Goal: Information Seeking & Learning: Find specific fact

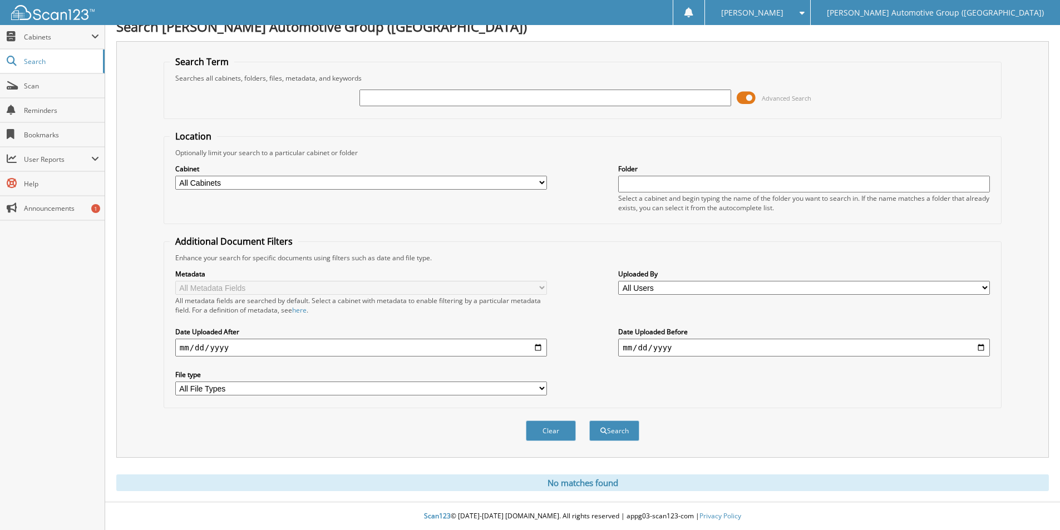
scroll to position [14, 0]
click at [374, 103] on input "text" at bounding box center [545, 98] width 372 height 17
type input "SEC48649"
click at [589, 421] on button "Search" at bounding box center [614, 431] width 50 height 21
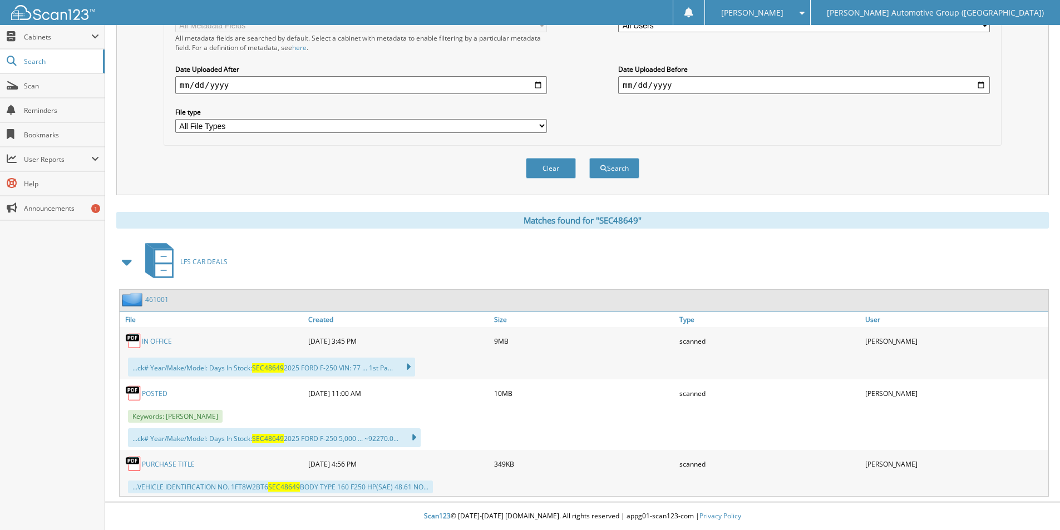
click at [180, 460] on link "PURCHASE TITLE" at bounding box center [168, 464] width 53 height 9
click at [159, 301] on link "461001" at bounding box center [156, 299] width 23 height 9
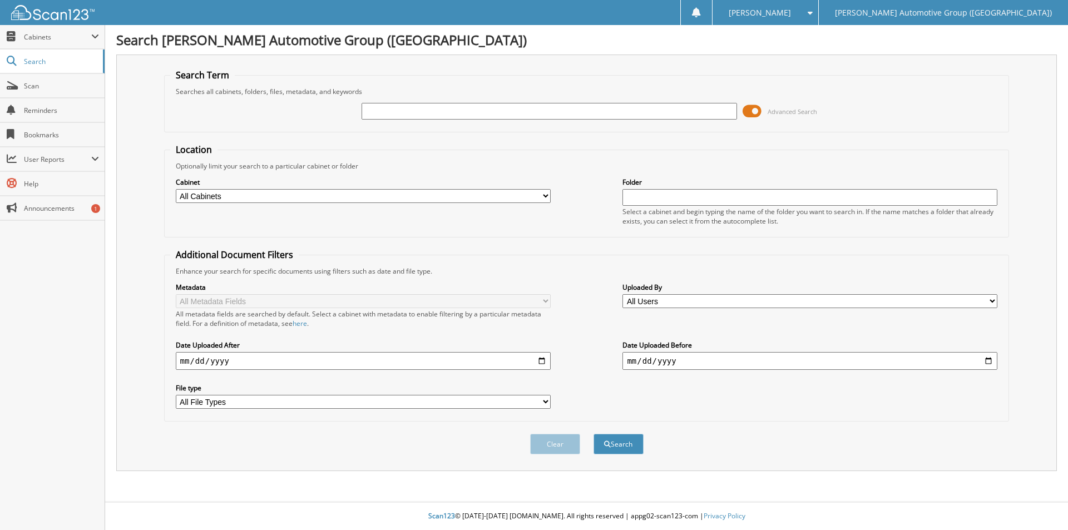
click at [486, 108] on input "text" at bounding box center [549, 111] width 375 height 17
type input "GGB35259"
click at [594, 434] on button "Search" at bounding box center [619, 444] width 50 height 21
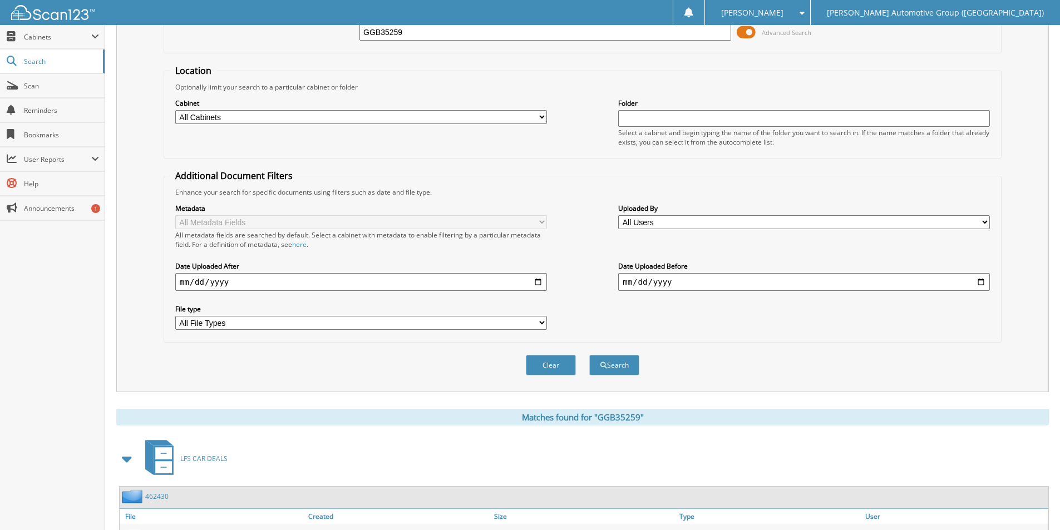
scroll to position [160, 0]
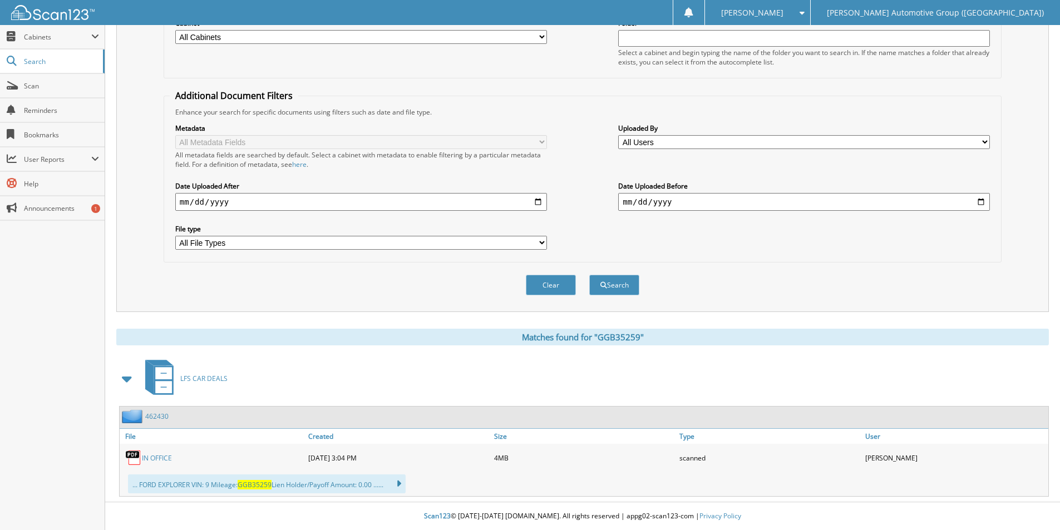
drag, startPoint x: 159, startPoint y: 414, endPoint x: 167, endPoint y: 407, distance: 10.7
click at [159, 414] on link "462430" at bounding box center [156, 416] width 23 height 9
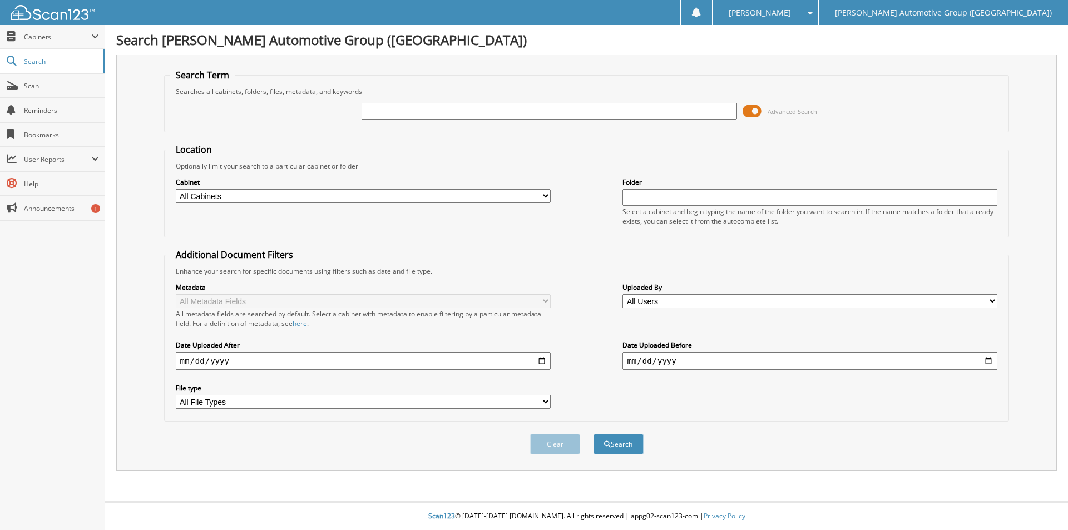
drag, startPoint x: 392, startPoint y: 111, endPoint x: 399, endPoint y: 115, distance: 8.7
click at [392, 111] on input "text" at bounding box center [549, 111] width 375 height 17
type input "MC548862"
click at [594, 434] on button "Search" at bounding box center [619, 444] width 50 height 21
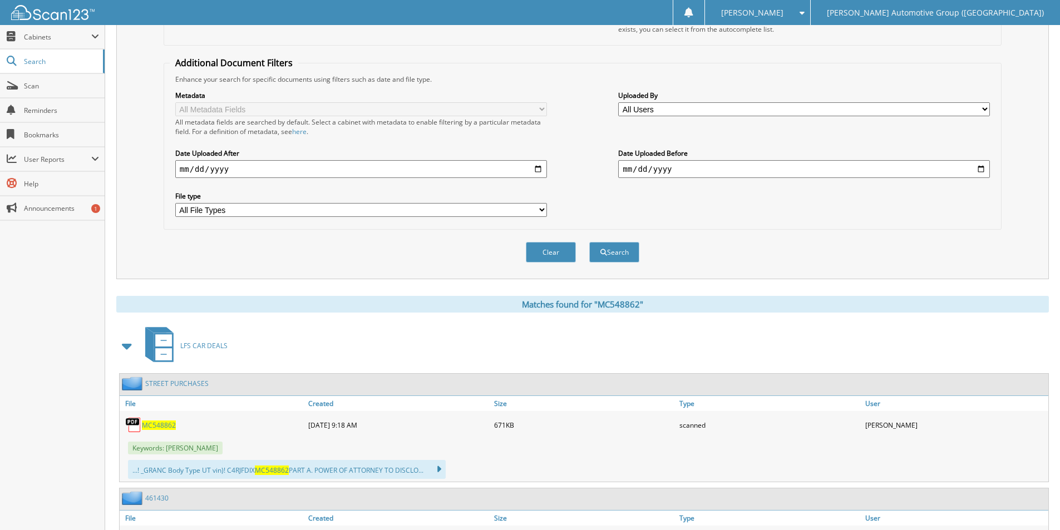
scroll to position [274, 0]
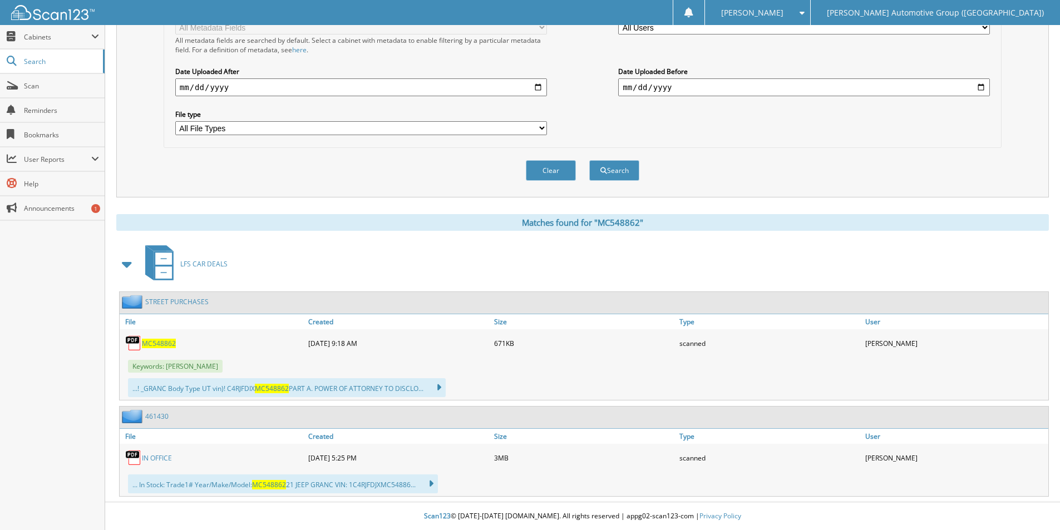
click at [154, 344] on span "MC548862" at bounding box center [159, 343] width 34 height 9
click at [157, 416] on link "461430" at bounding box center [156, 416] width 23 height 9
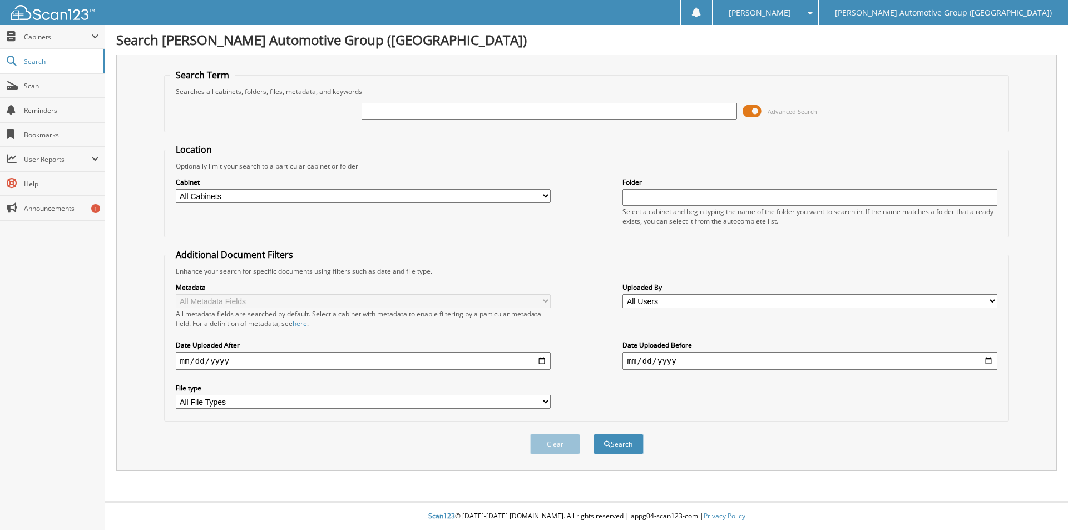
click at [384, 112] on input "text" at bounding box center [549, 111] width 375 height 17
type input "NKE13781"
click at [594, 434] on button "Search" at bounding box center [619, 444] width 50 height 21
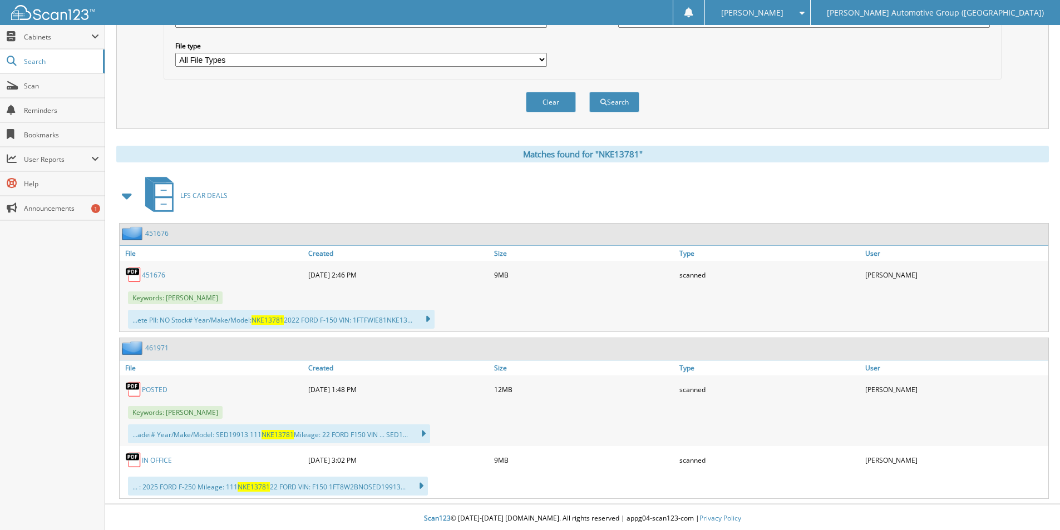
scroll to position [345, 0]
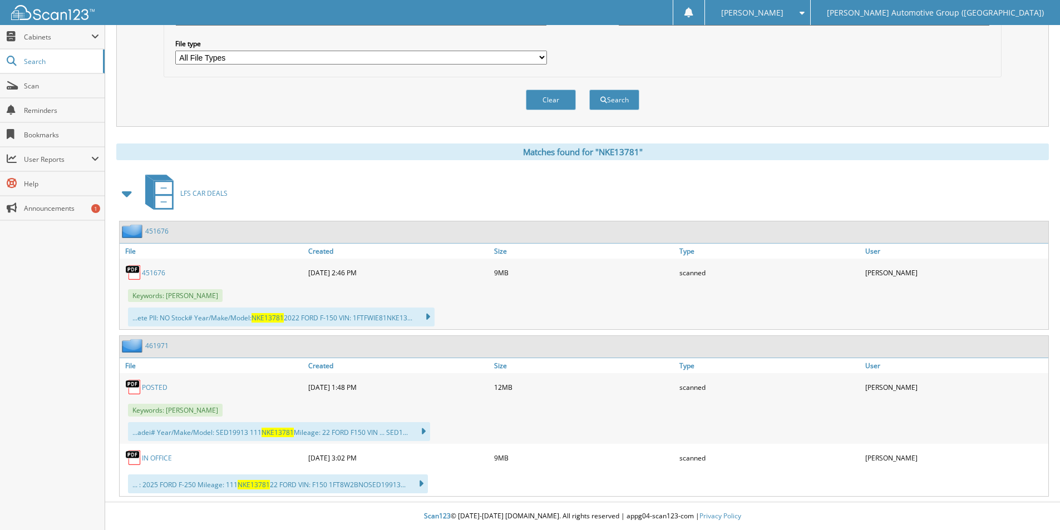
click at [159, 344] on link "461971" at bounding box center [156, 345] width 23 height 9
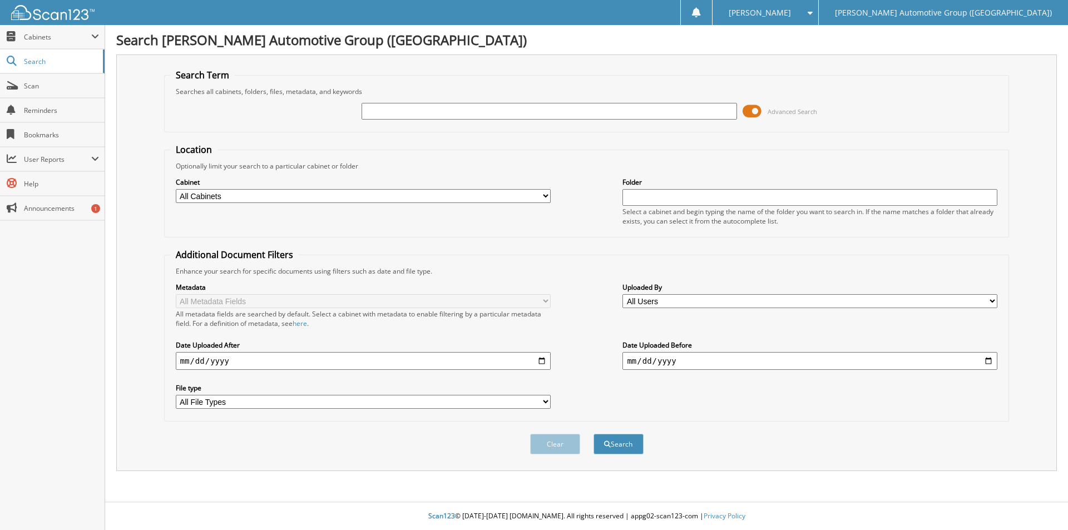
click at [430, 108] on input "text" at bounding box center [549, 111] width 375 height 17
type input "rwg20166"
click at [594, 434] on button "Search" at bounding box center [619, 444] width 50 height 21
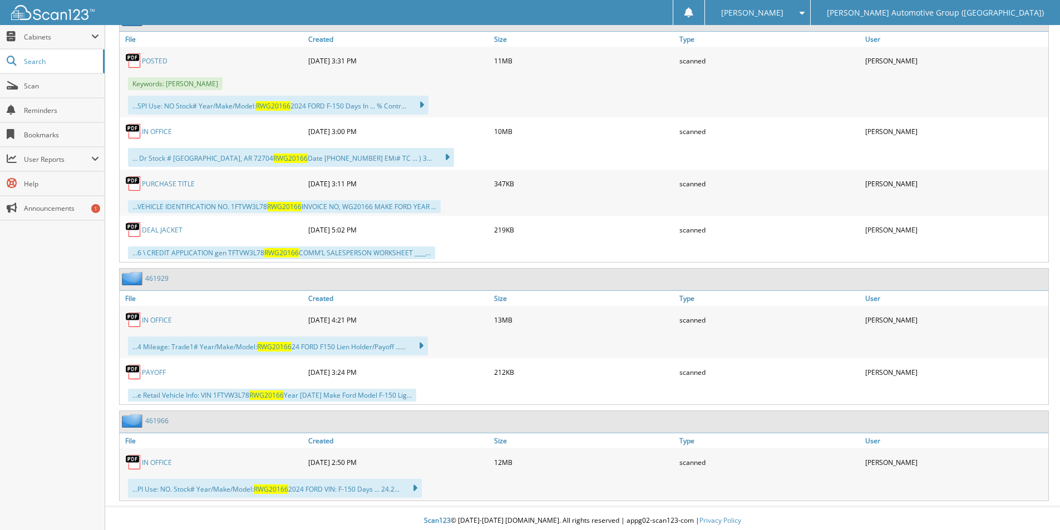
scroll to position [501, 0]
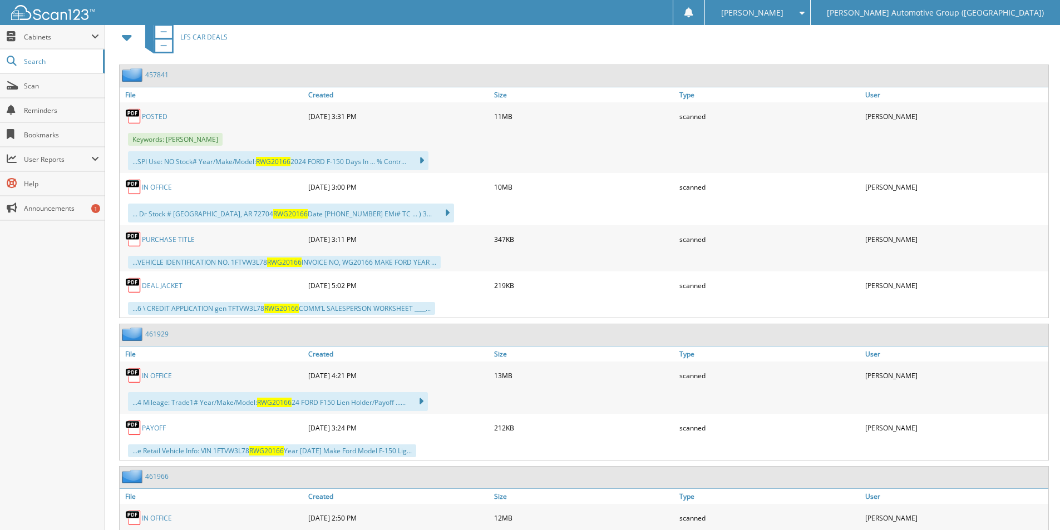
click at [163, 236] on link "PURCHASE TITLE" at bounding box center [168, 239] width 53 height 9
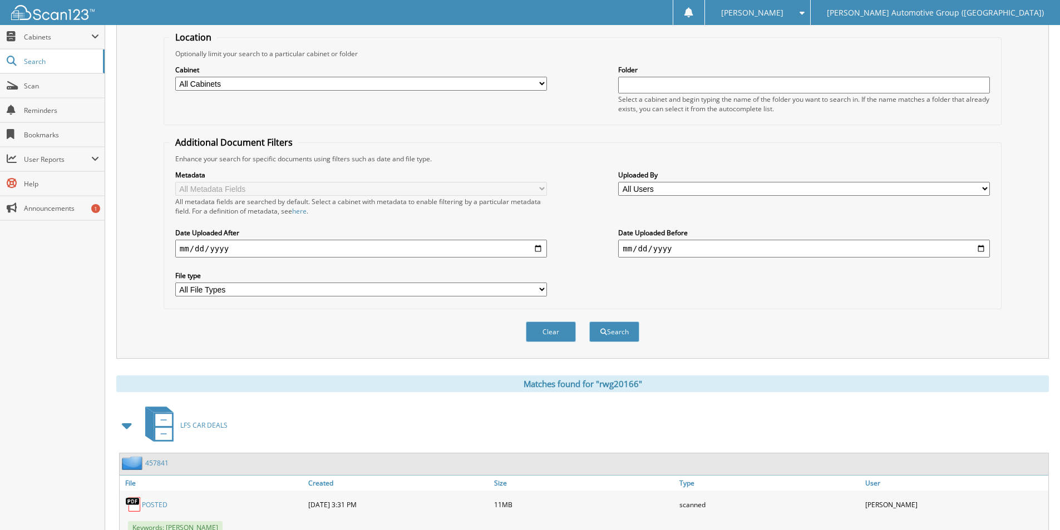
scroll to position [0, 0]
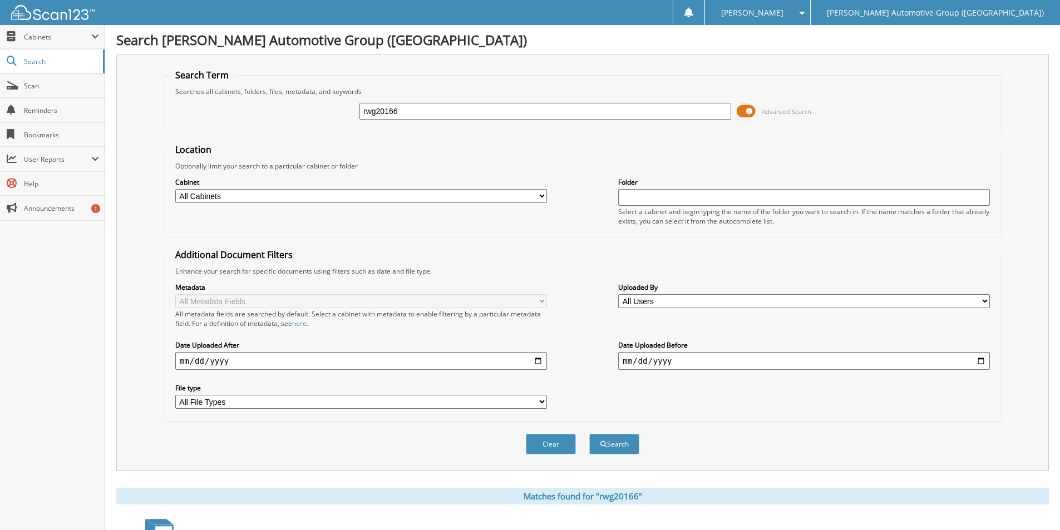
drag, startPoint x: 407, startPoint y: 114, endPoint x: 315, endPoint y: 115, distance: 91.2
click at [316, 115] on div "rwg20166 Advanced Search" at bounding box center [583, 111] width 826 height 30
type input "KM150848"
click at [589, 434] on button "Search" at bounding box center [614, 444] width 50 height 21
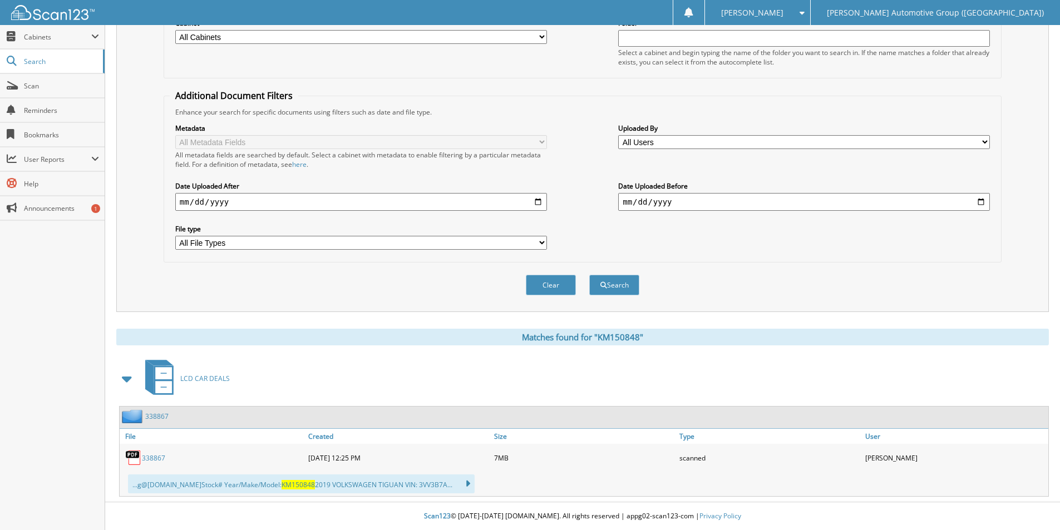
click at [153, 415] on link "338867" at bounding box center [156, 416] width 23 height 9
